Goal: Task Accomplishment & Management: Manage account settings

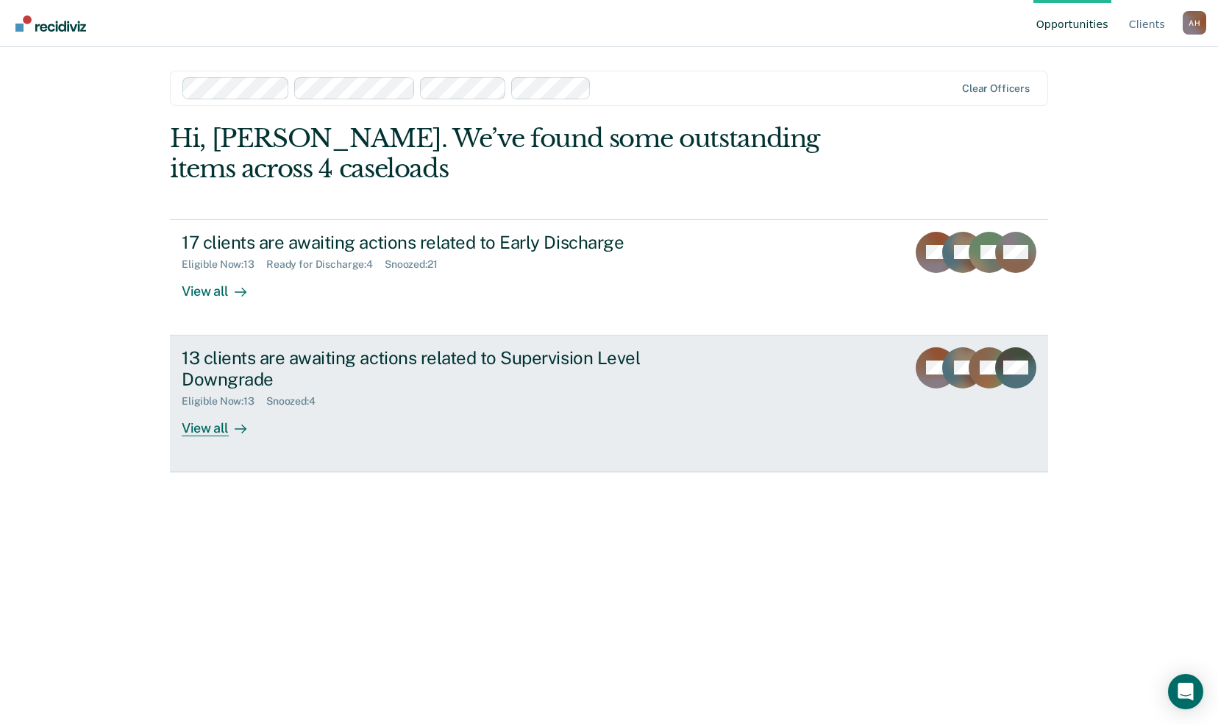
click at [391, 353] on div "13 clients are awaiting actions related to Supervision Level Downgrade" at bounding box center [440, 368] width 516 height 43
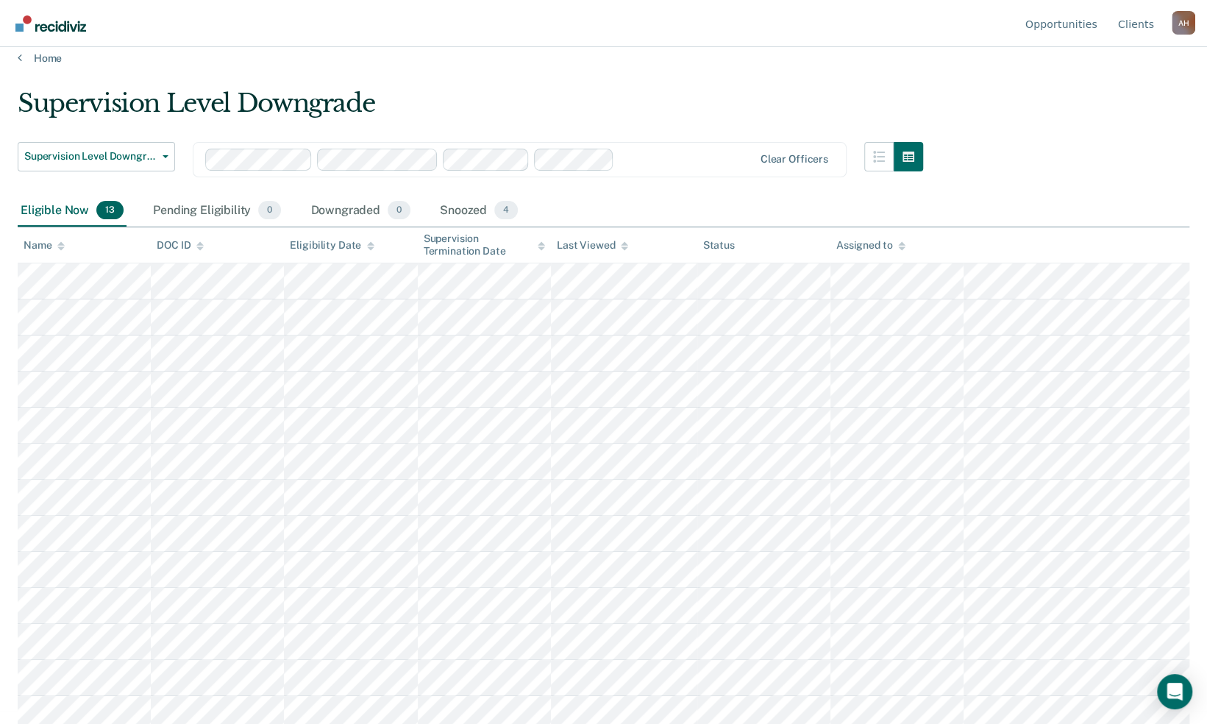
scroll to position [21, 0]
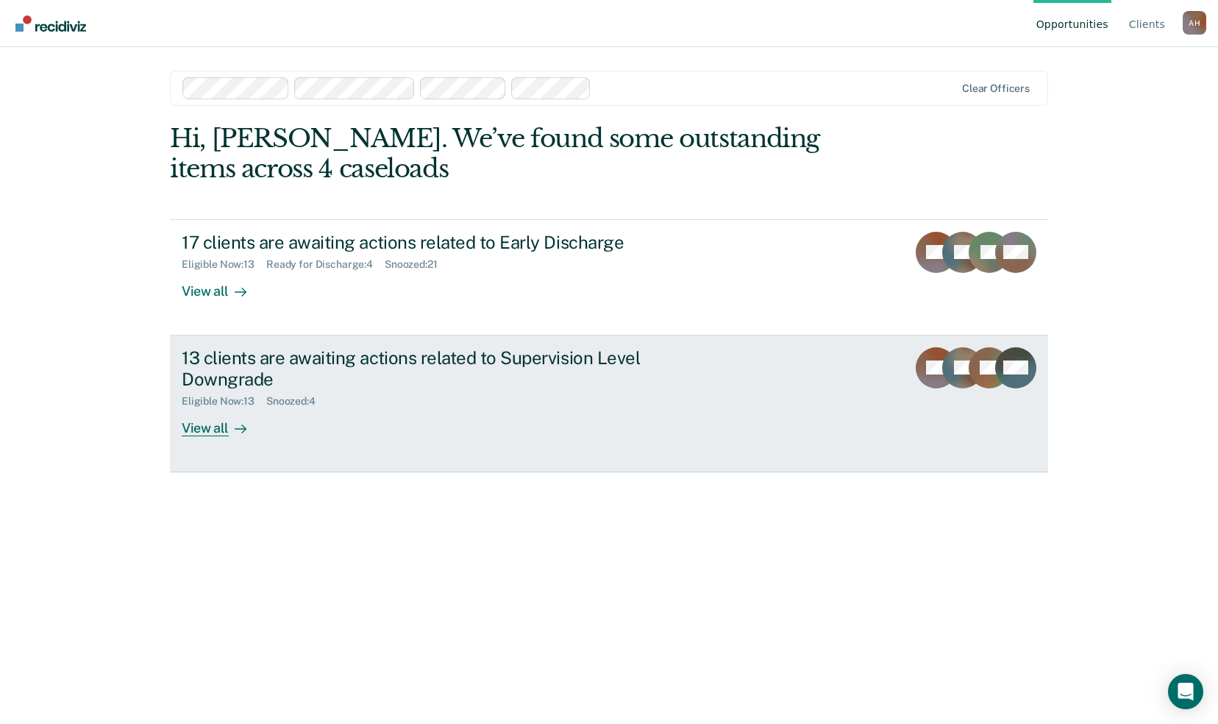
click at [529, 372] on div "13 clients are awaiting actions related to Supervision Level Downgrade" at bounding box center [440, 368] width 516 height 43
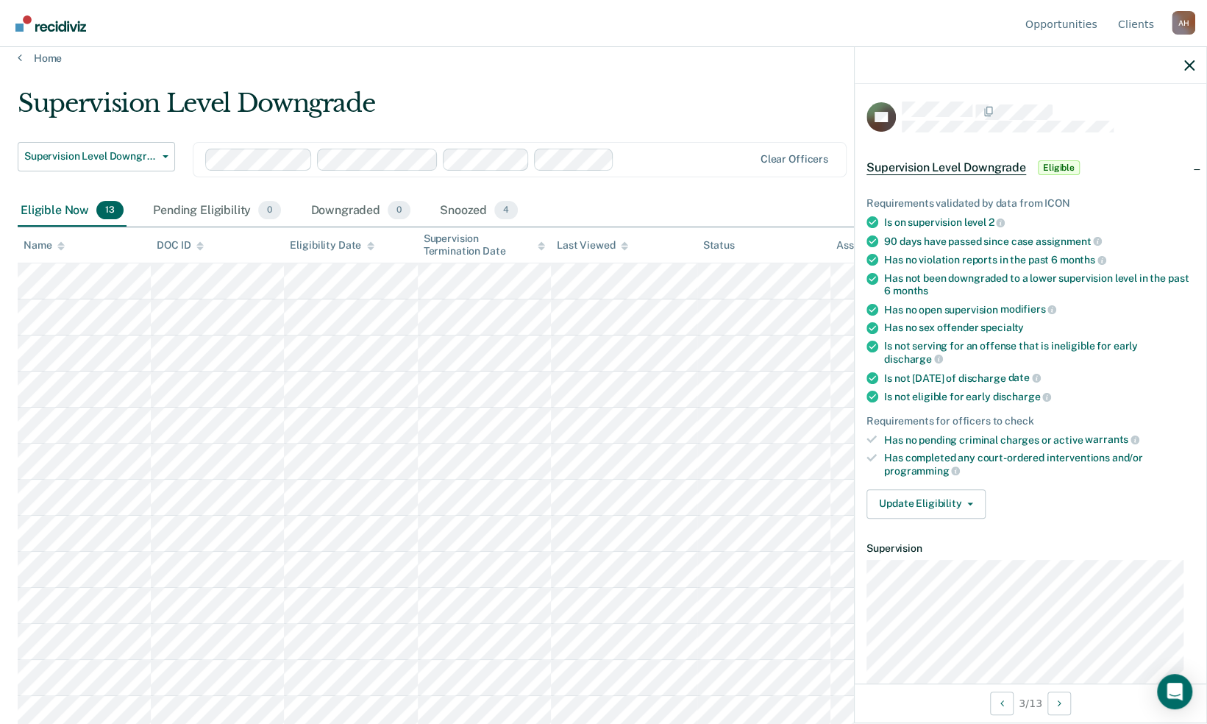
scroll to position [21, 0]
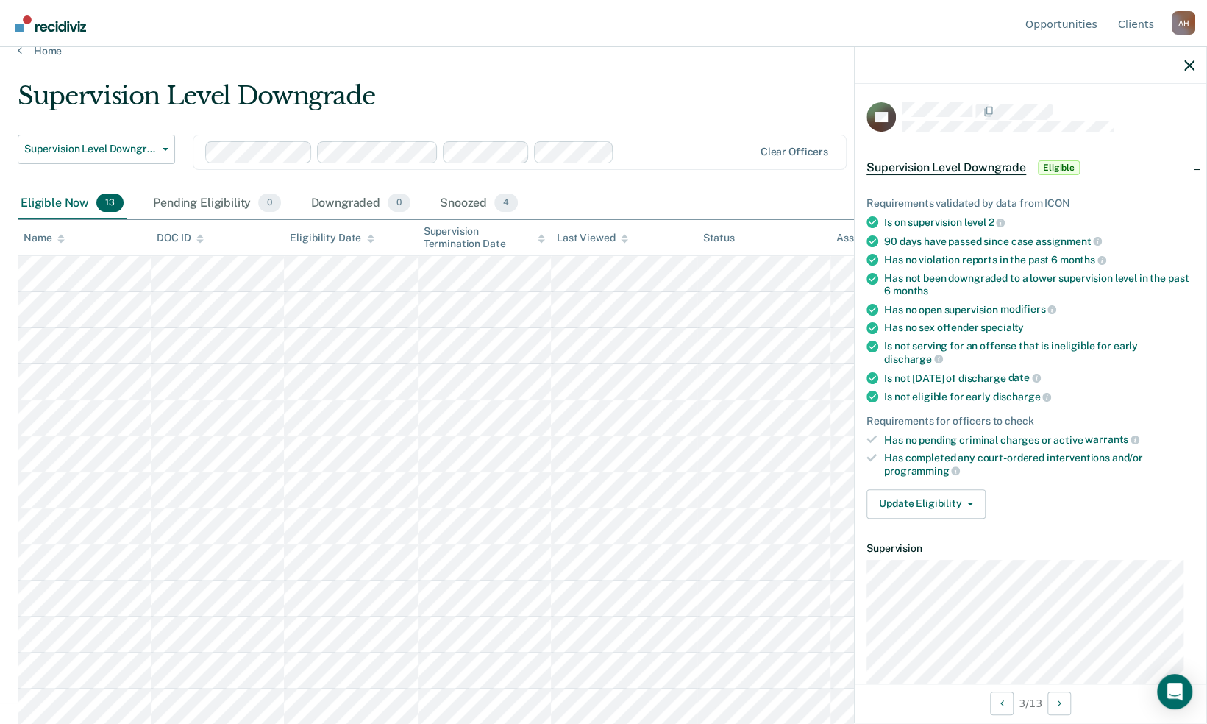
click at [827, 85] on div "Supervision Level Downgrade" at bounding box center [470, 102] width 905 height 42
click at [717, 72] on main "Supervision Level Downgrade Supervision Level Downgrade Early Discharge Supervi…" at bounding box center [603, 377] width 1207 height 641
click at [781, 100] on div "Supervision Level Downgrade" at bounding box center [470, 102] width 905 height 42
click at [967, 502] on icon "button" at bounding box center [970, 503] width 6 height 3
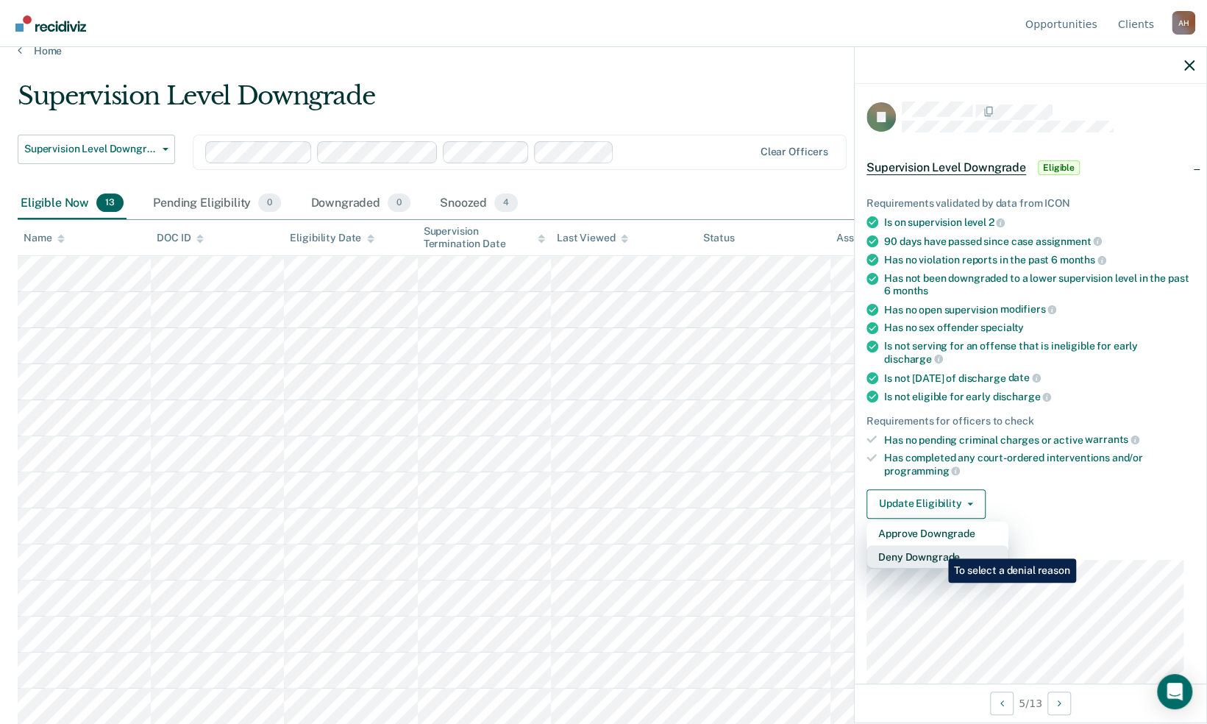
click at [937, 547] on button "Deny Downgrade" at bounding box center [937, 557] width 142 height 24
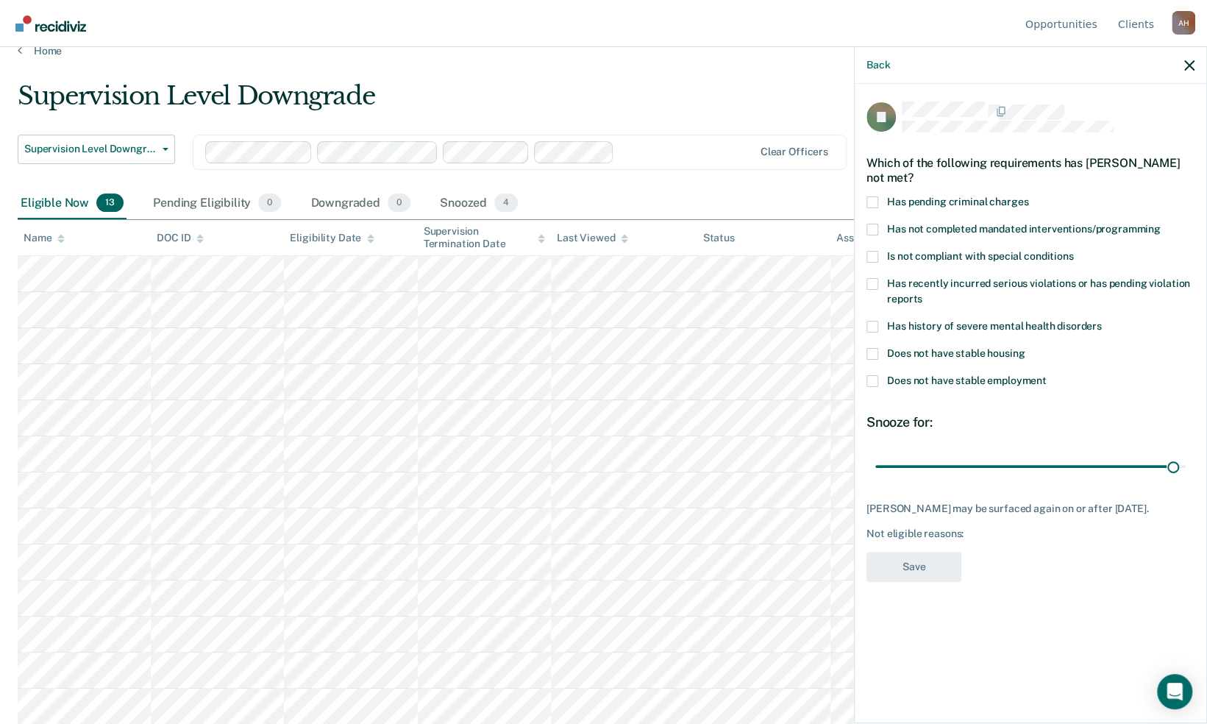
drag, startPoint x: 982, startPoint y: 466, endPoint x: 1195, endPoint y: 450, distance: 213.9
click at [1176, 453] on input "range" at bounding box center [1030, 466] width 310 height 26
drag, startPoint x: 1176, startPoint y: 462, endPoint x: 1088, endPoint y: 478, distance: 89.7
click at [1088, 478] on input "range" at bounding box center [1030, 466] width 310 height 26
drag, startPoint x: 1089, startPoint y: 466, endPoint x: 972, endPoint y: 482, distance: 117.3
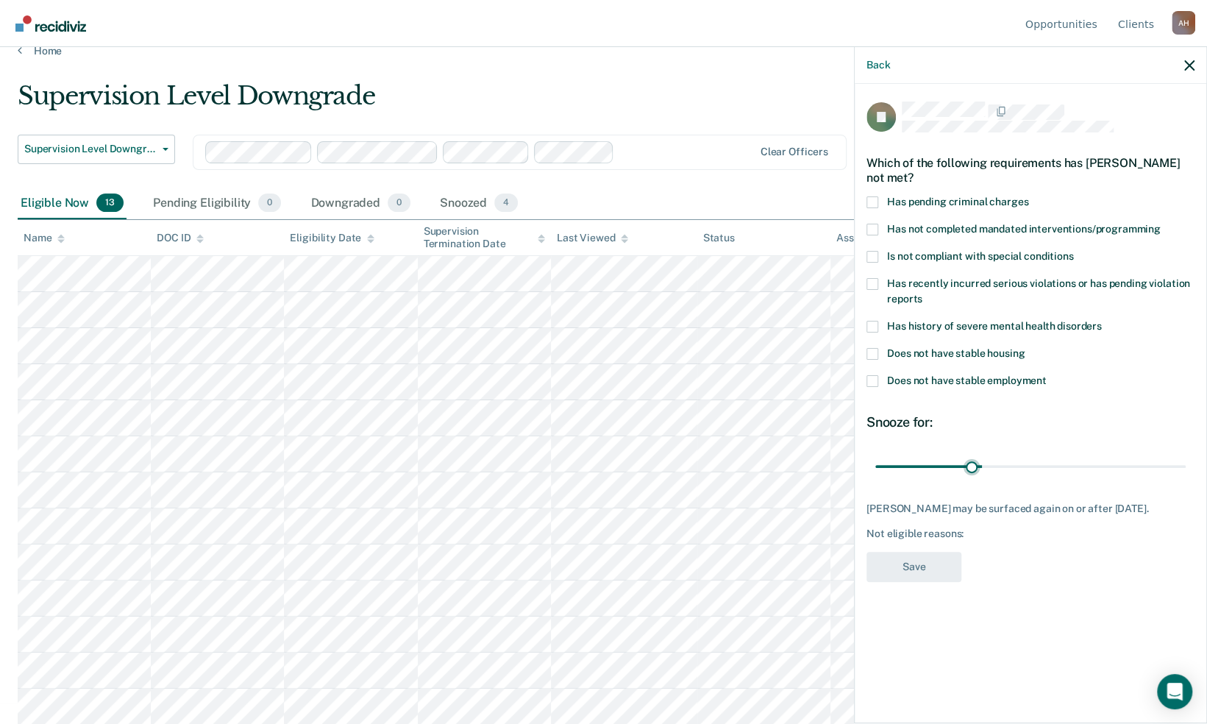
click at [972, 479] on input "range" at bounding box center [1030, 466] width 310 height 26
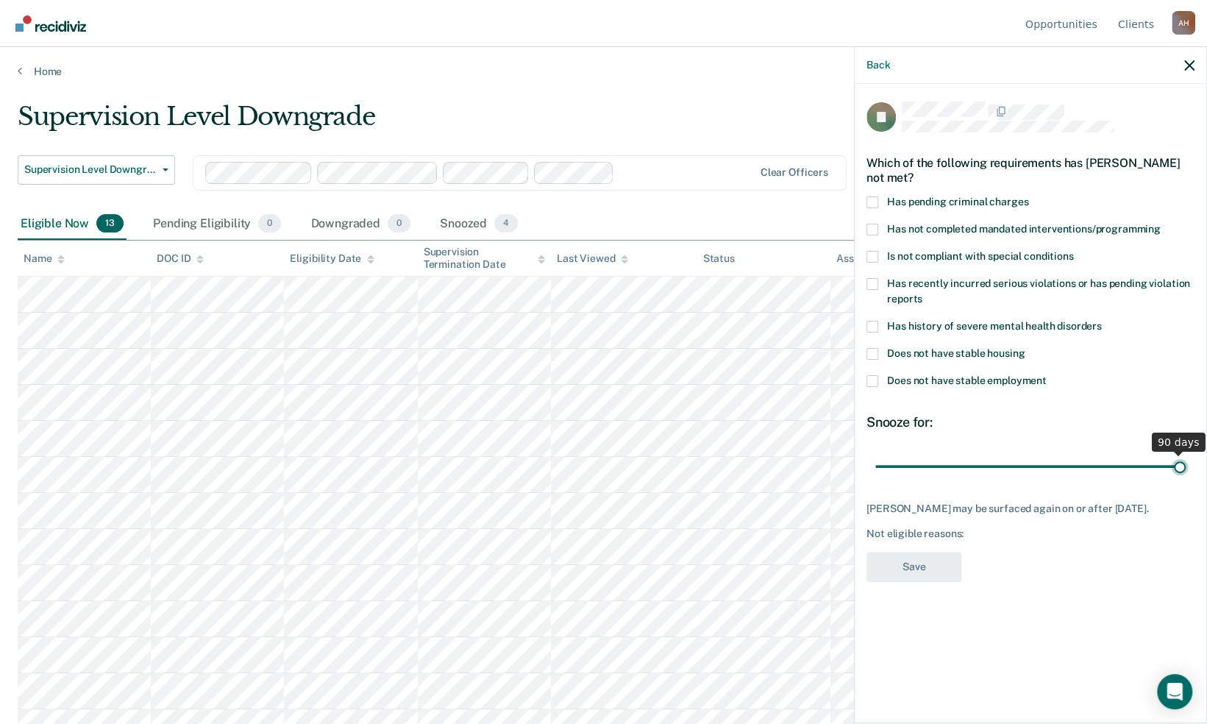
drag, startPoint x: 974, startPoint y: 463, endPoint x: 1194, endPoint y: 460, distance: 220.7
click at [1186, 460] on input "range" at bounding box center [1030, 466] width 310 height 26
drag, startPoint x: 1178, startPoint y: 460, endPoint x: 953, endPoint y: 477, distance: 224.9
click at [953, 477] on input "range" at bounding box center [1030, 466] width 310 height 26
drag, startPoint x: 956, startPoint y: 462, endPoint x: 1000, endPoint y: 465, distance: 43.5
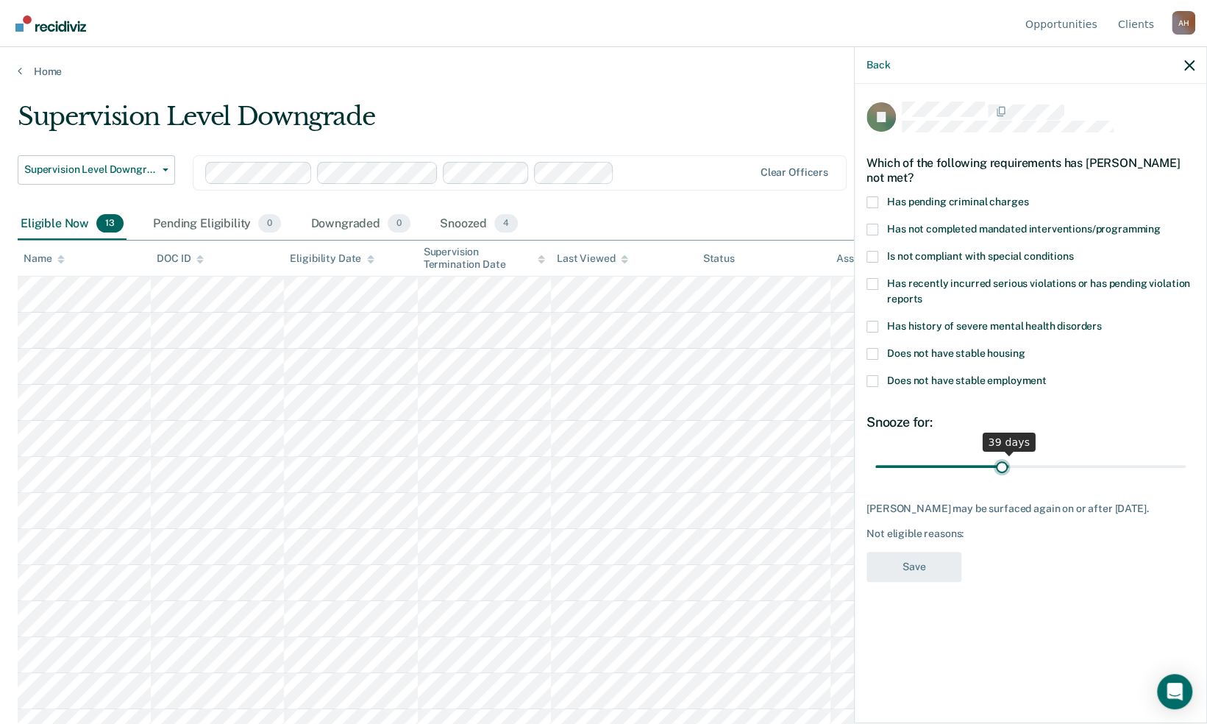
click at [1000, 466] on input "range" at bounding box center [1030, 466] width 310 height 26
drag, startPoint x: 1171, startPoint y: 461, endPoint x: 898, endPoint y: 440, distance: 273.7
click at [898, 453] on input "range" at bounding box center [1030, 466] width 310 height 26
click at [989, 444] on div "Snooze for: 6 days" at bounding box center [1030, 446] width 328 height 65
drag, startPoint x: 899, startPoint y: 462, endPoint x: 958, endPoint y: 471, distance: 59.6
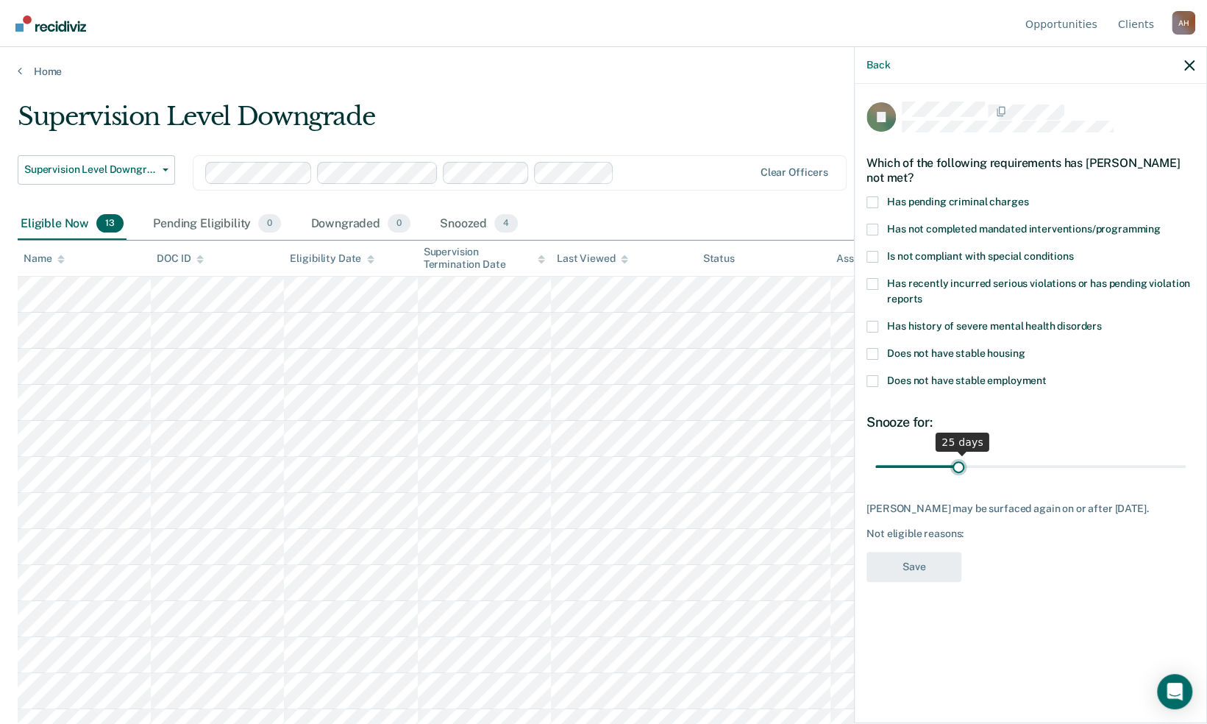
click at [958, 474] on input "range" at bounding box center [1030, 466] width 310 height 26
click at [1052, 422] on div "Snooze for:" at bounding box center [1030, 422] width 328 height 16
drag, startPoint x: 958, startPoint y: 464, endPoint x: 1197, endPoint y: 469, distance: 239.8
click at [1186, 465] on input "range" at bounding box center [1030, 466] width 310 height 26
type input "32"
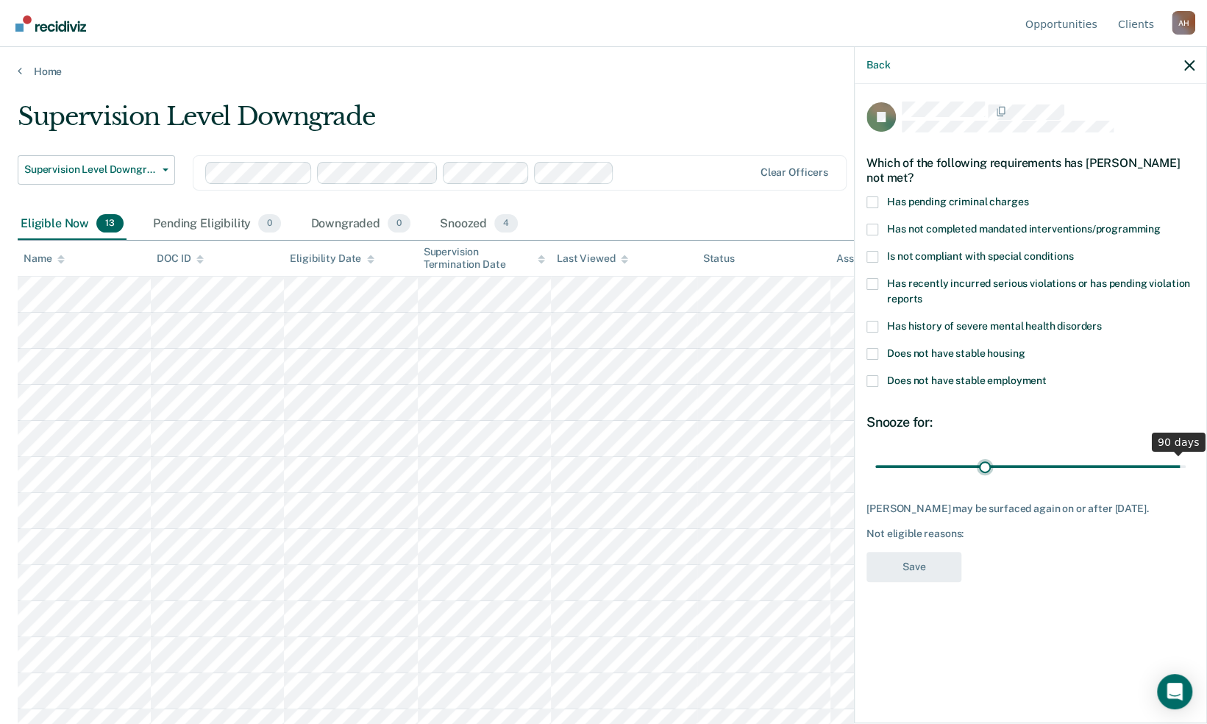
click at [986, 463] on input "range" at bounding box center [1030, 466] width 310 height 26
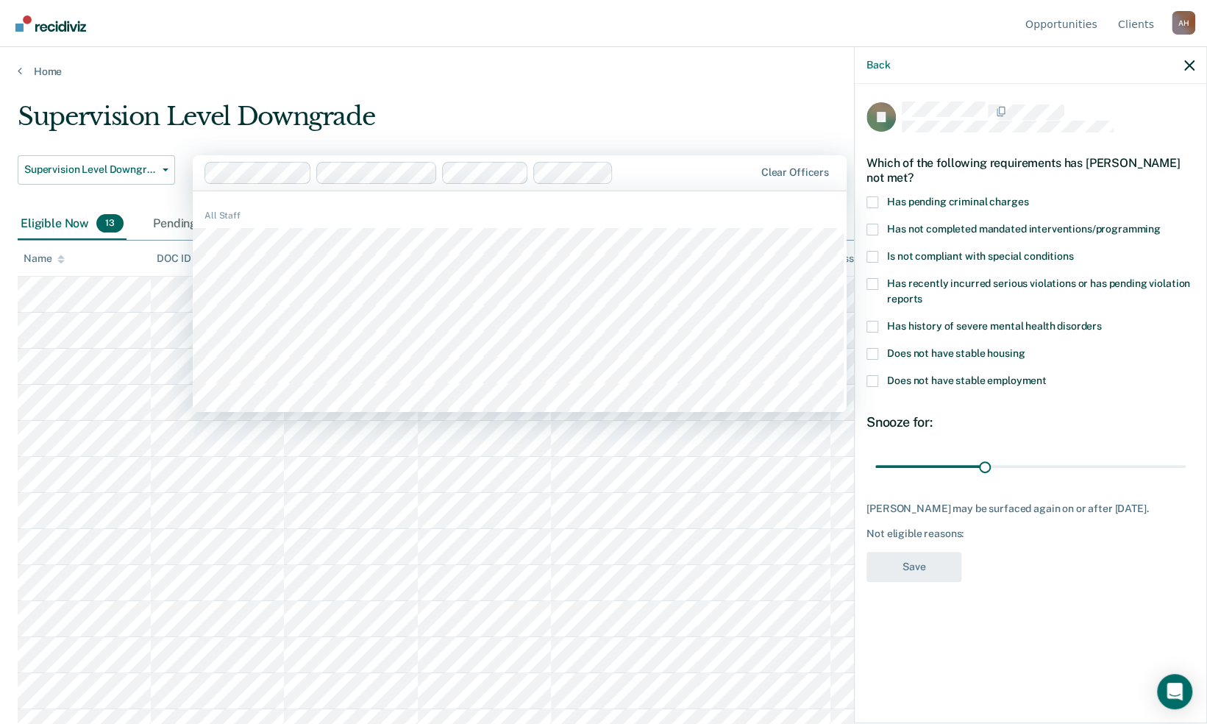
click at [167, 151] on div "Supervision Level Downgrade Supervision Level Downgrade Early Discharge Supervi…" at bounding box center [470, 154] width 905 height 107
